Goal: Check status

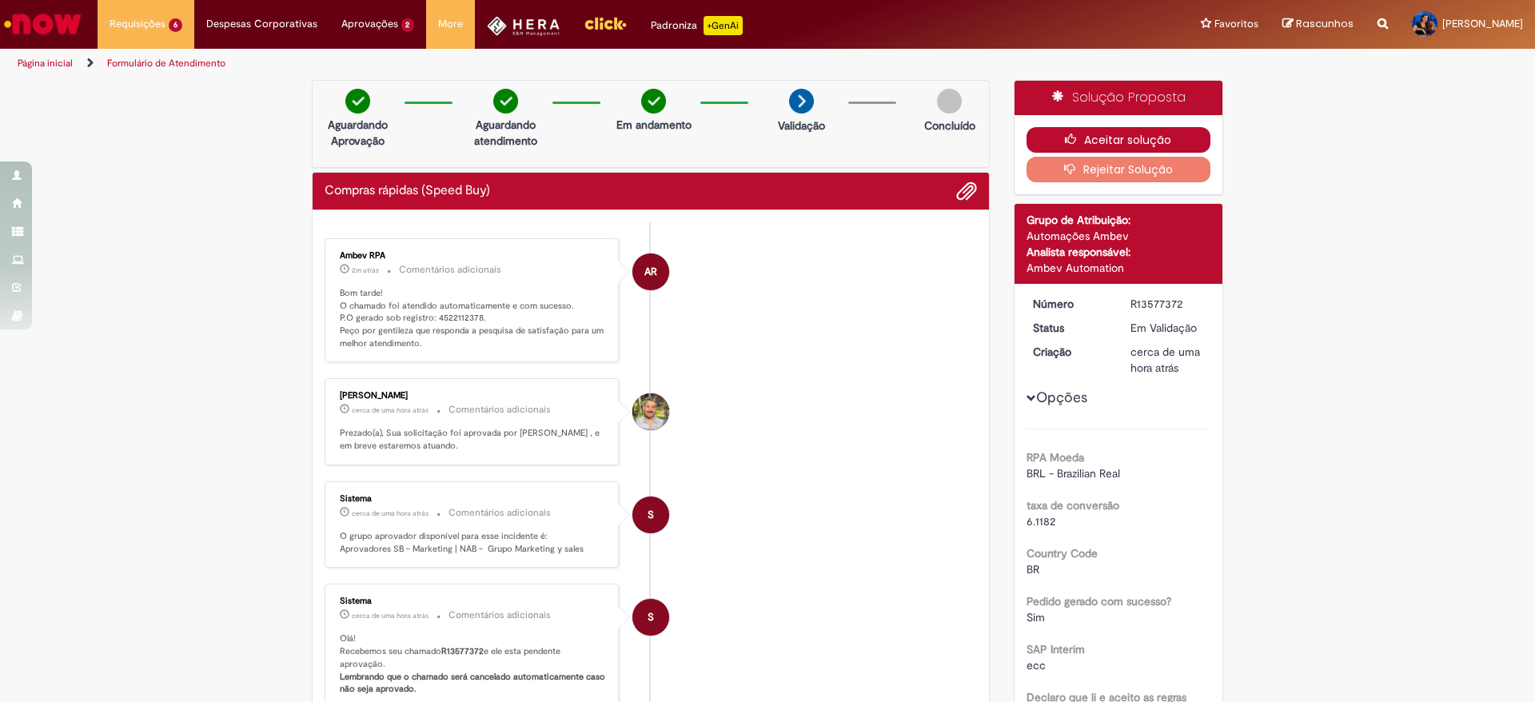
click at [1027, 134] on button "Aceitar solução" at bounding box center [1119, 140] width 185 height 26
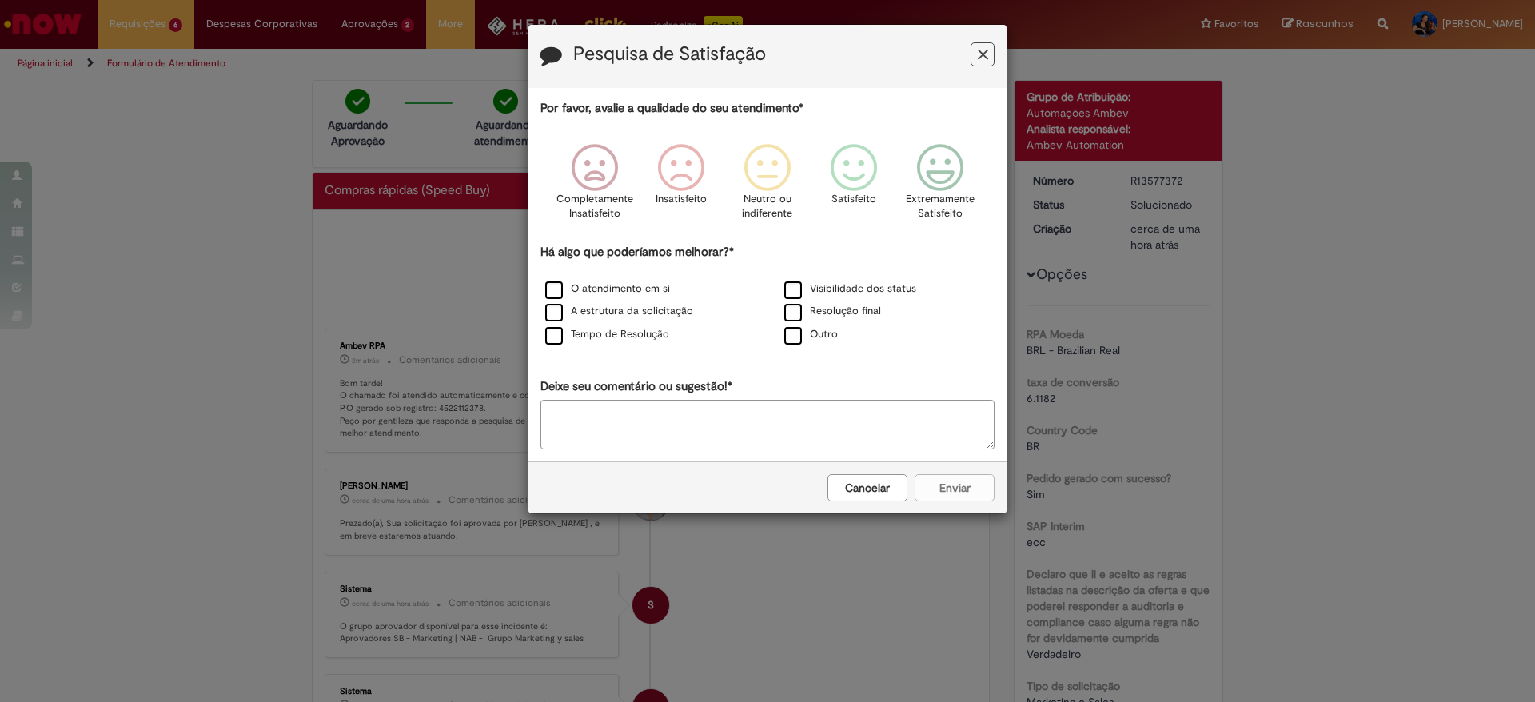
click at [979, 58] on icon "Feedback" at bounding box center [983, 54] width 10 height 17
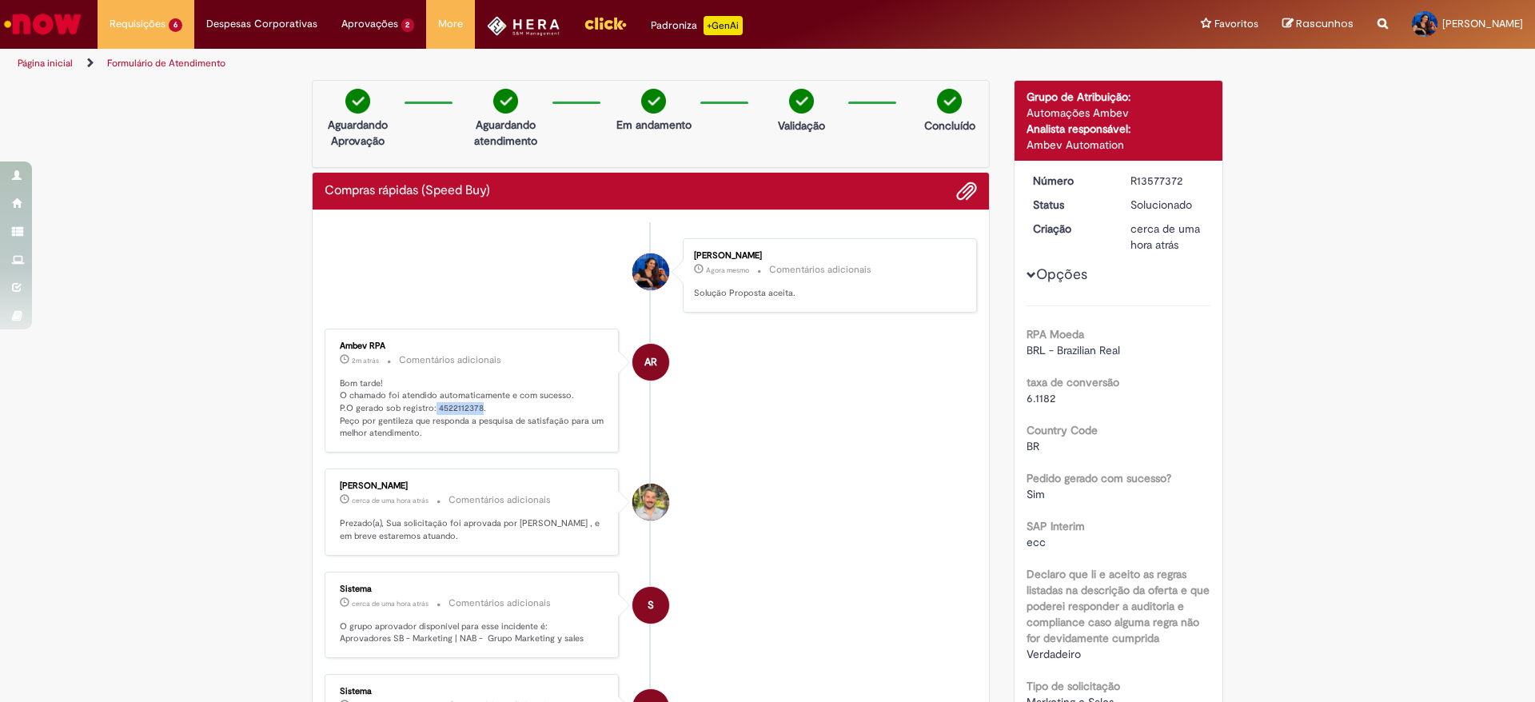
drag, startPoint x: 425, startPoint y: 408, endPoint x: 469, endPoint y: 408, distance: 44.0
click at [469, 408] on p "Bom tarde! O chamado foi atendido automaticamente e com sucesso. P.O gerado sob…" at bounding box center [473, 408] width 266 height 63
copy p "4522112378"
click at [816, 551] on li "Lucca Alves cerca de uma hora atrás cerca de uma hora atrás Comentários adicion…" at bounding box center [651, 512] width 652 height 87
click at [60, 14] on img "Ir para a Homepage" at bounding box center [43, 24] width 82 height 32
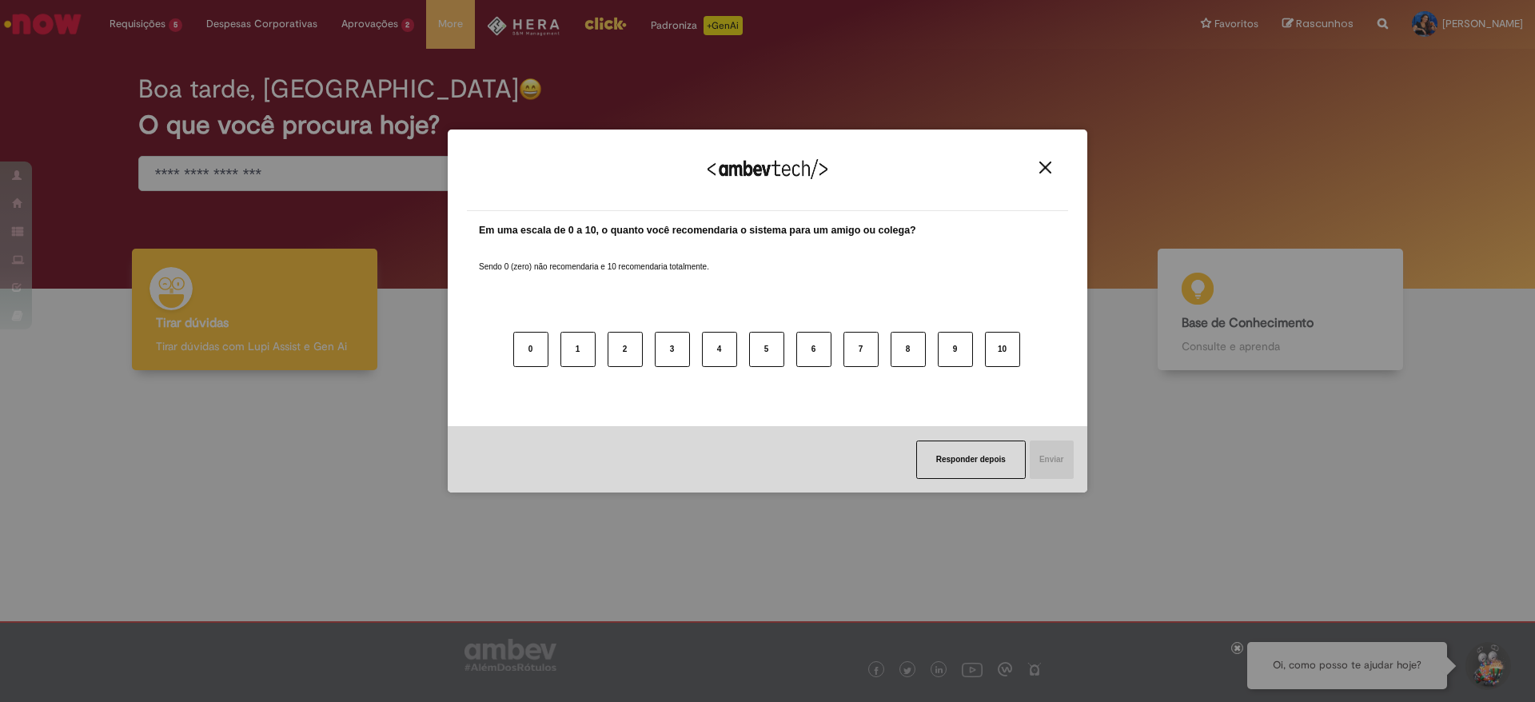
click at [1042, 159] on div "Agradecemos seu feedback!" at bounding box center [767, 180] width 601 height 62
click at [1031, 166] on div "Agradecemos seu feedback!" at bounding box center [767, 180] width 601 height 62
click at [1051, 170] on img "Close" at bounding box center [1045, 168] width 12 height 12
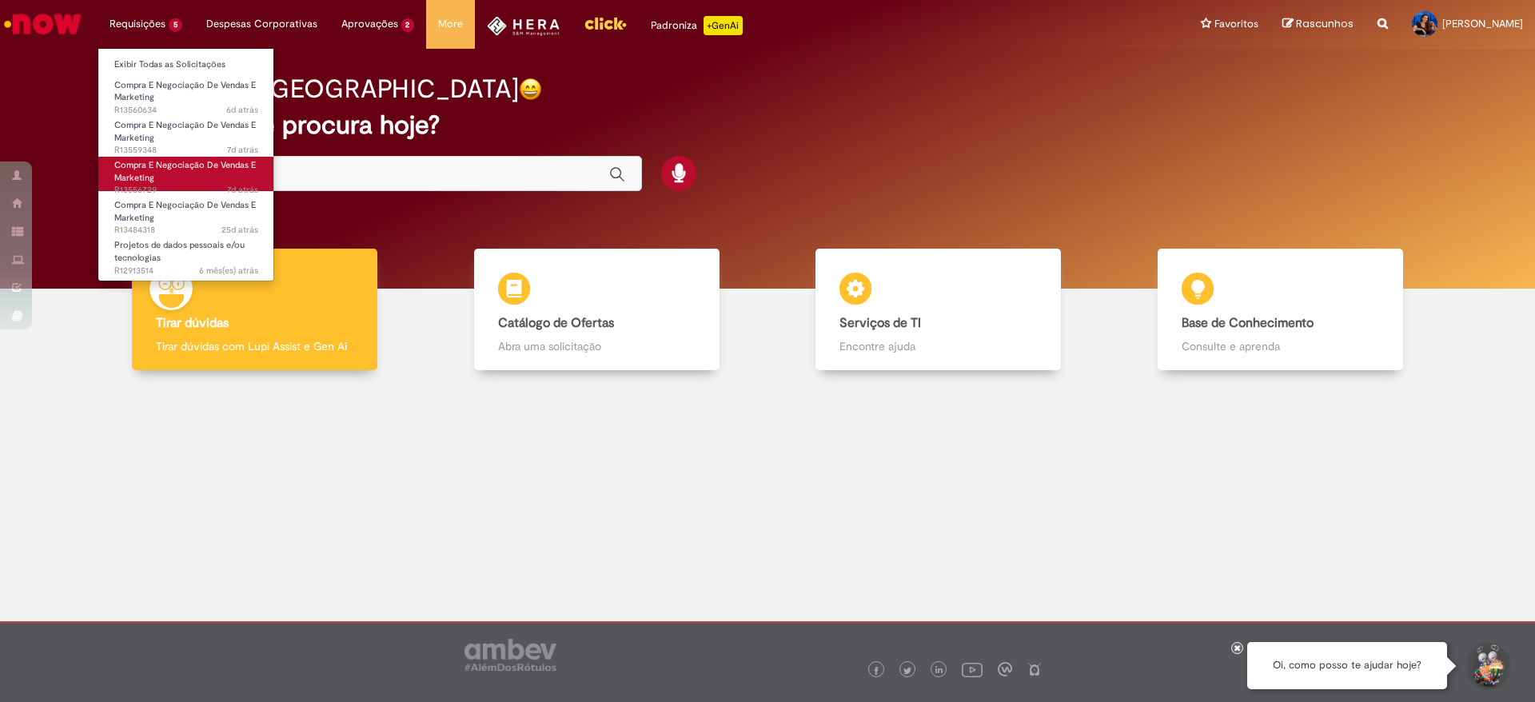
click at [177, 163] on span "Compra E Negociação De Vendas E Marketing" at bounding box center [185, 171] width 142 height 25
click at [185, 111] on li "Compra E Negociação De Vendas E Marketing 7d atrás 7 dias atrás R13559348" at bounding box center [186, 131] width 176 height 40
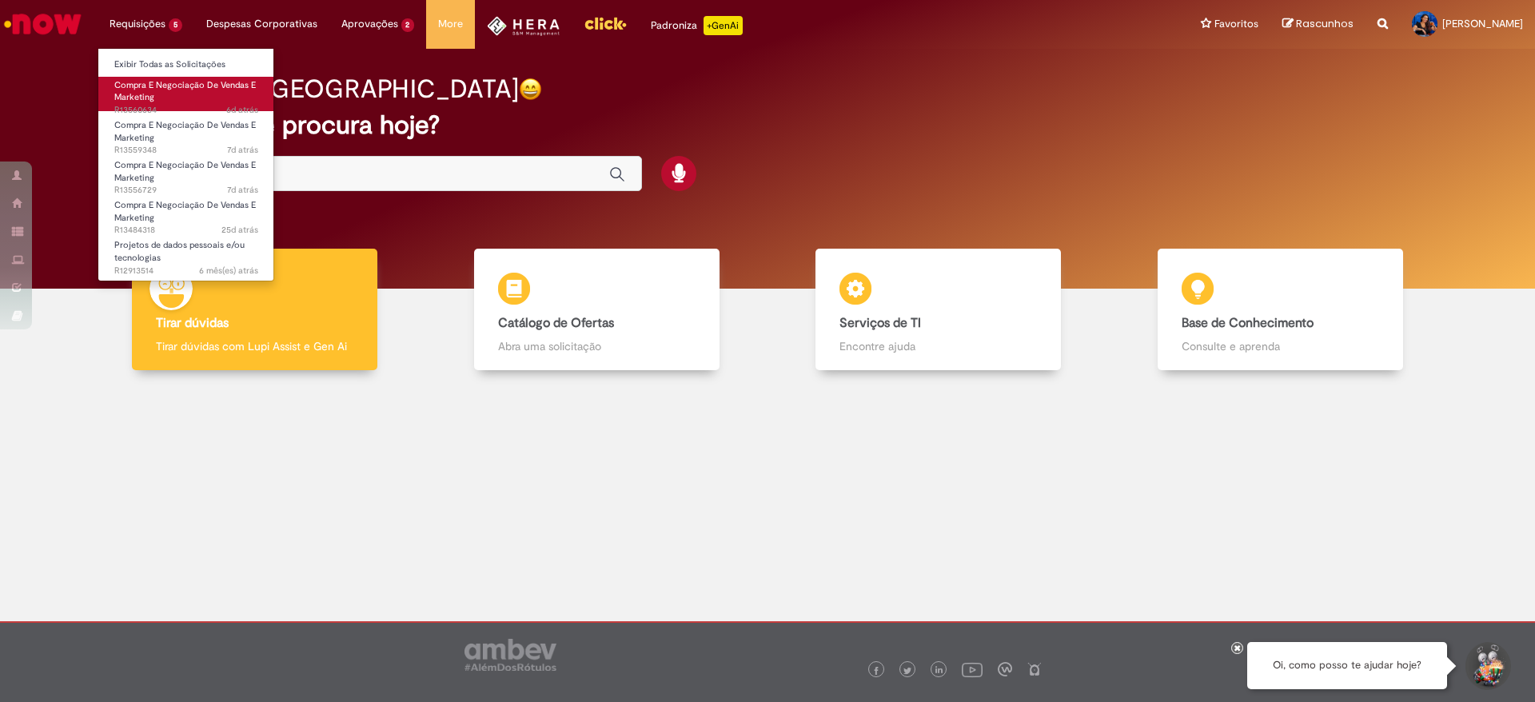
click at [177, 101] on link "Compra E Negociação De Vendas E Marketing 6d atrás 6 dias atrás R13560634" at bounding box center [186, 94] width 176 height 34
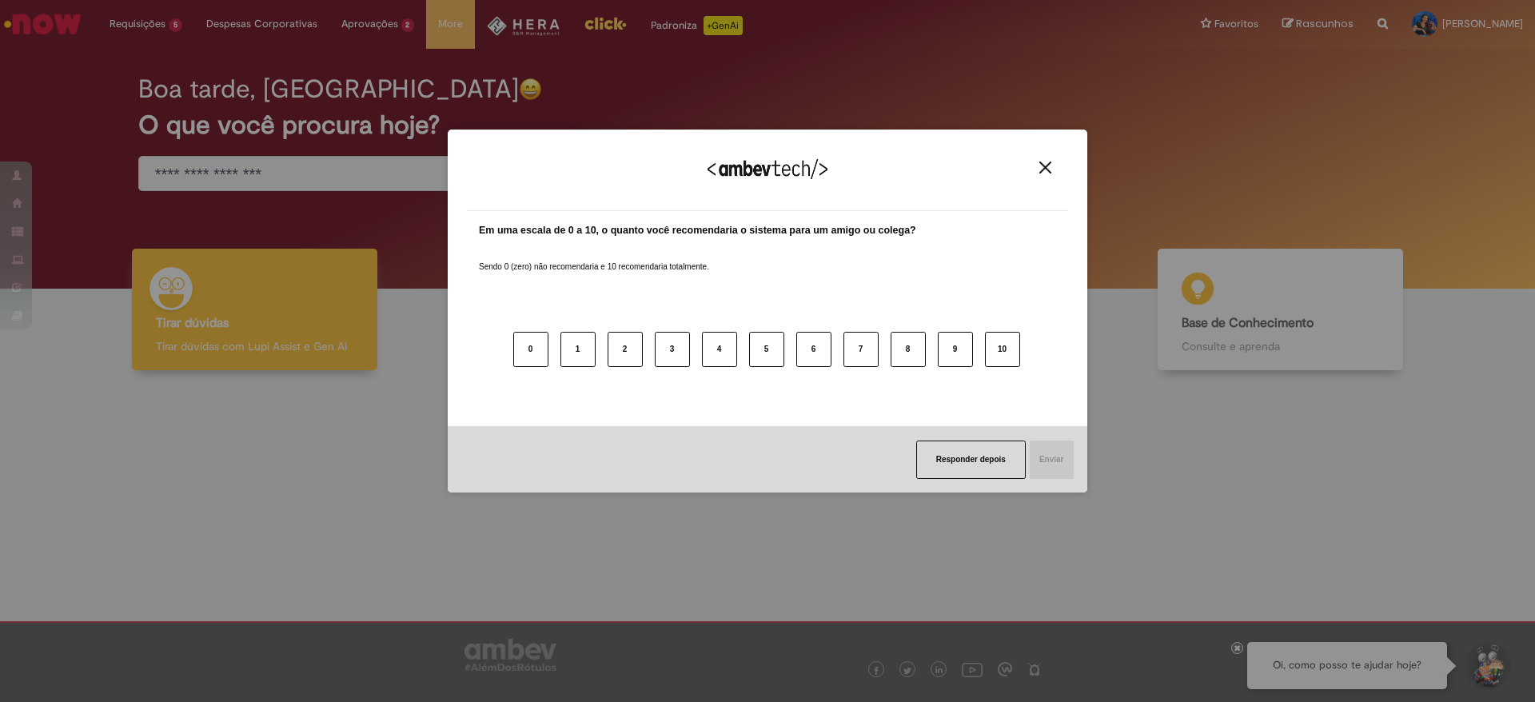
click at [1051, 169] on img "Close" at bounding box center [1045, 168] width 12 height 12
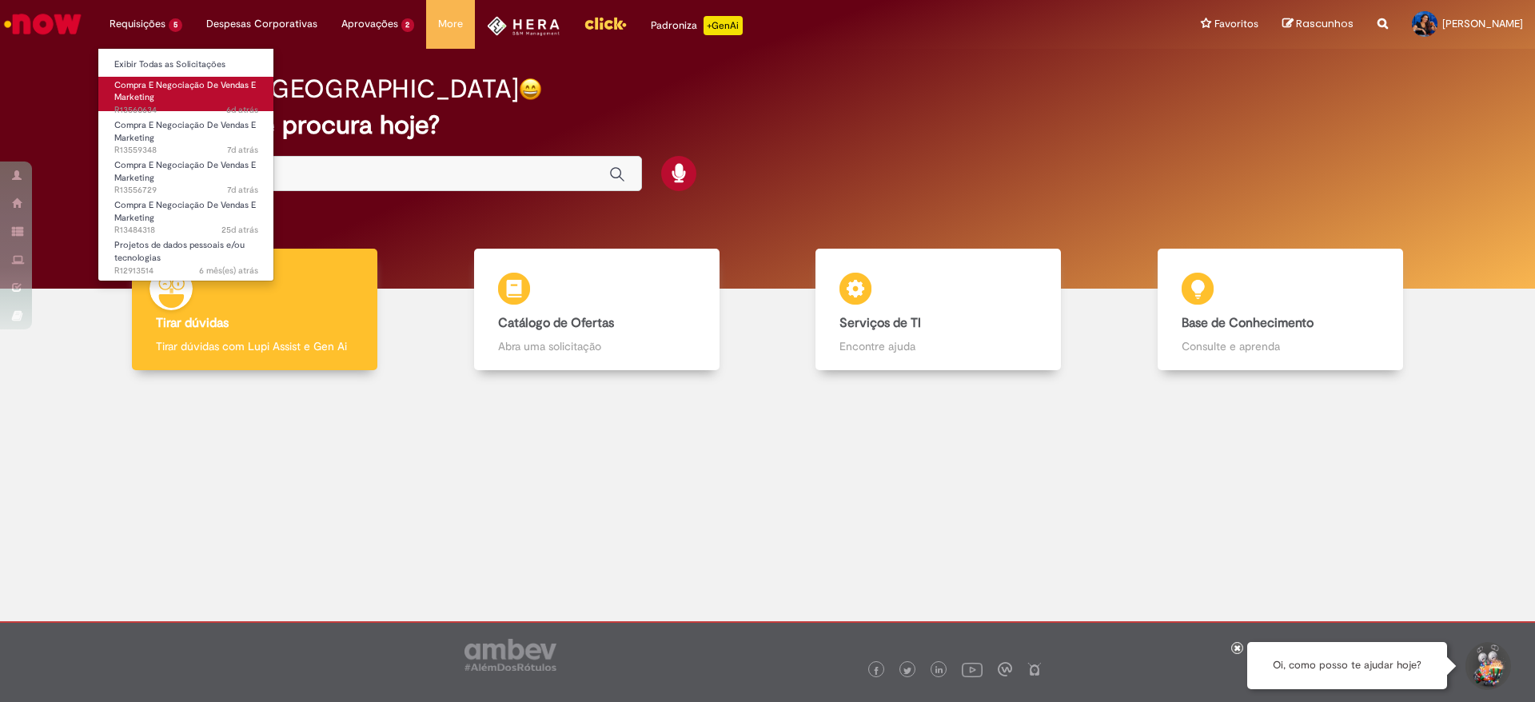
click at [155, 105] on span "6d atrás 6 dias atrás R13560634" at bounding box center [186, 110] width 144 height 13
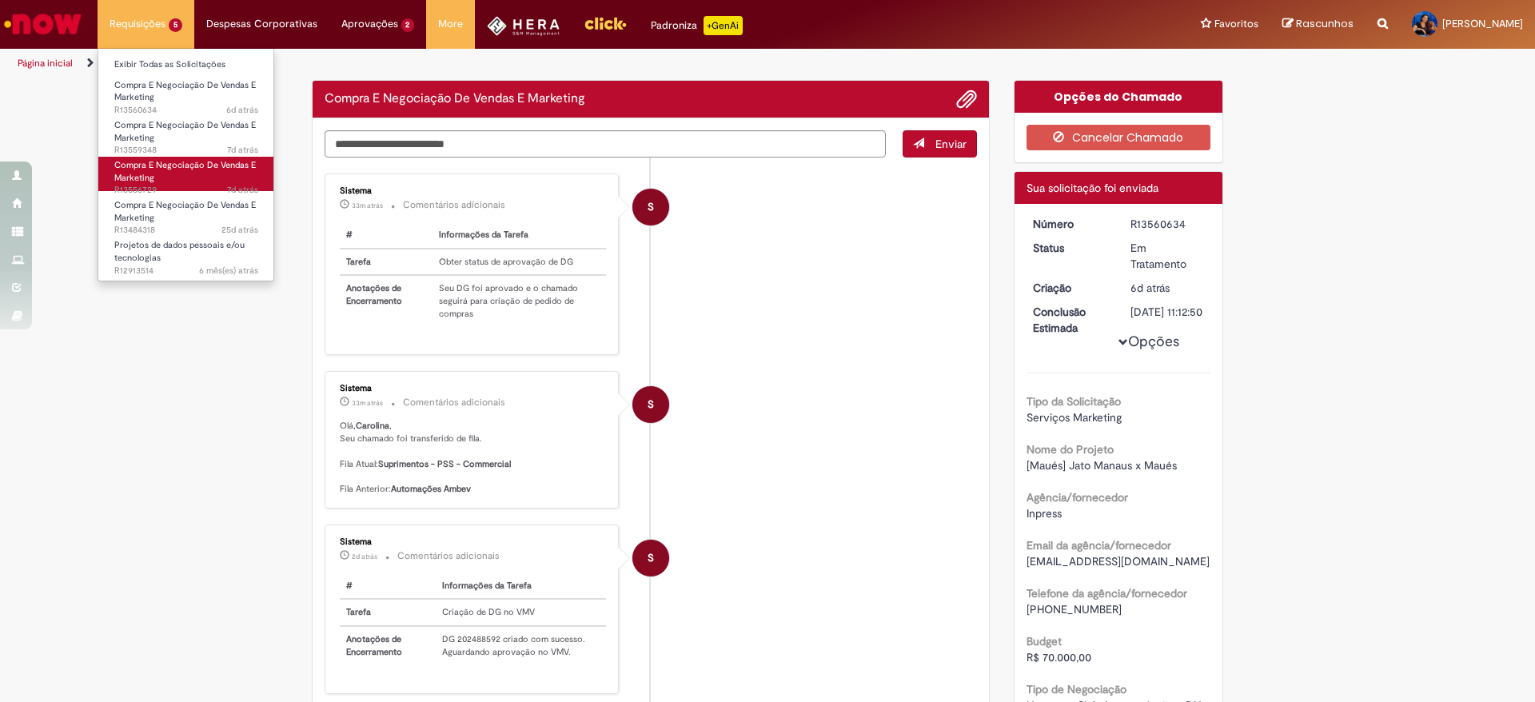
click at [168, 182] on link "Compra E Negociação De Vendas E Marketing 7d atrás 7 dias atrás R13556729" at bounding box center [186, 174] width 176 height 34
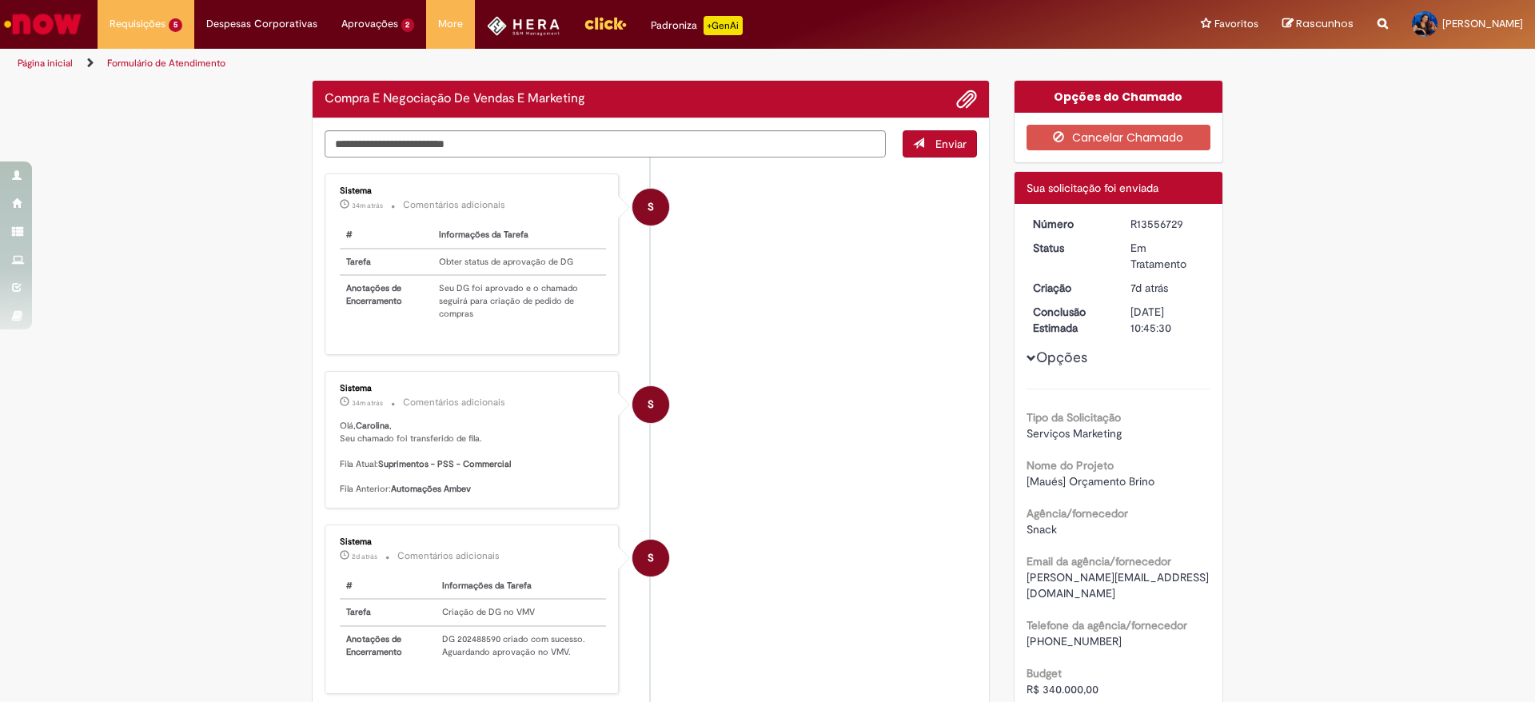
click at [22, 14] on img "Ir para a Homepage" at bounding box center [43, 24] width 82 height 32
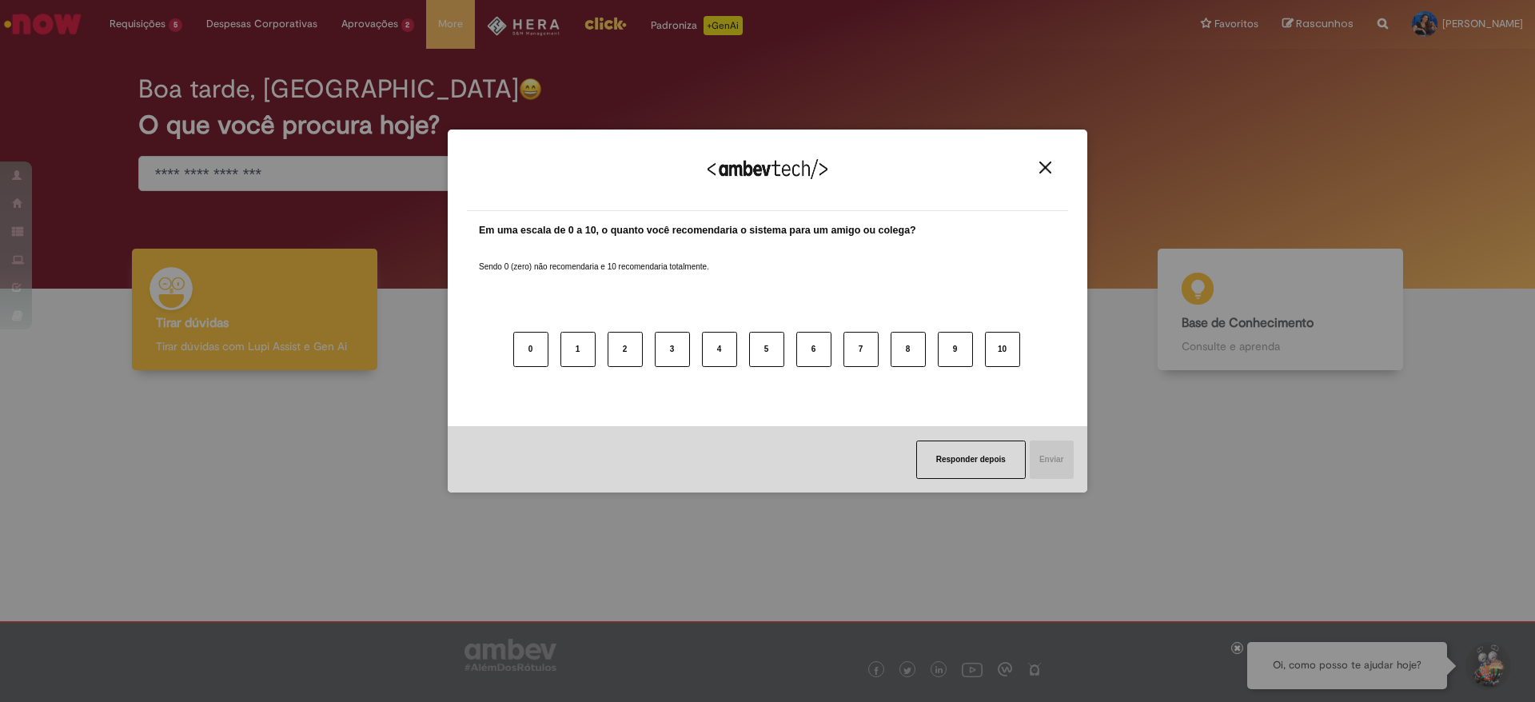
click at [1055, 161] on button "Close" at bounding box center [1046, 168] width 22 height 14
